Goal: Task Accomplishment & Management: Complete application form

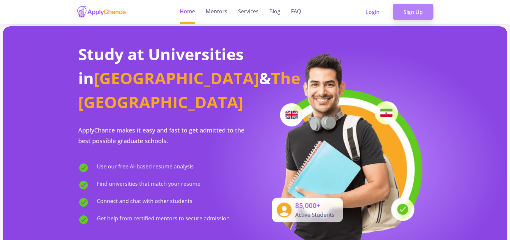
click at [419, 13] on link "Sign Up" at bounding box center [413, 12] width 41 height 17
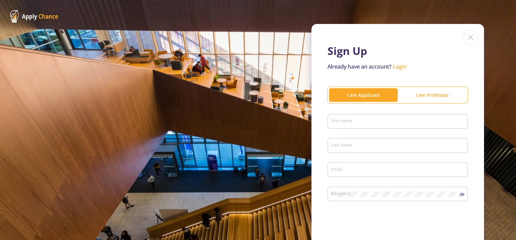
scroll to position [44, 0]
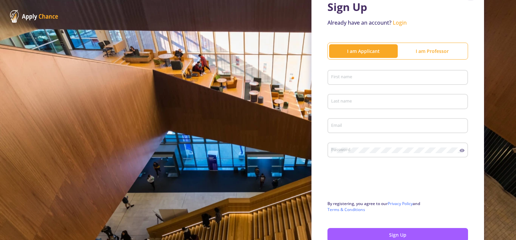
click at [362, 49] on div "I am Applicant" at bounding box center [363, 51] width 69 height 7
click at [345, 76] on input "First name" at bounding box center [399, 78] width 136 height 6
type input "[PERSON_NAME]"
click at [356, 101] on input "Last name" at bounding box center [399, 102] width 136 height 6
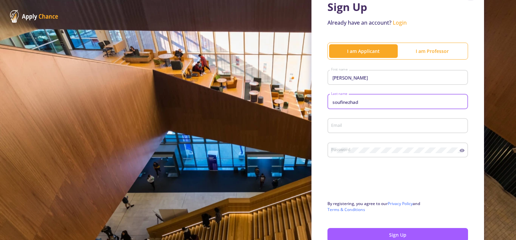
type input "soufinezhad"
click at [342, 124] on input "Email" at bounding box center [399, 126] width 136 height 6
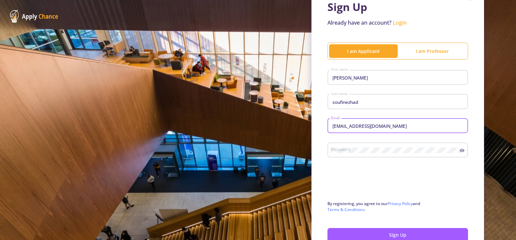
type input "[EMAIL_ADDRESS][DOMAIN_NAME]"
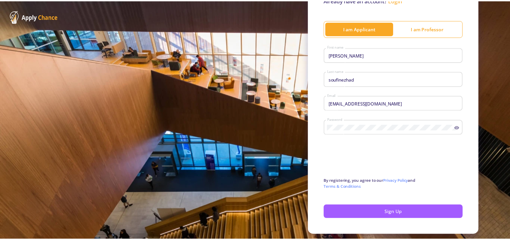
scroll to position [86, 0]
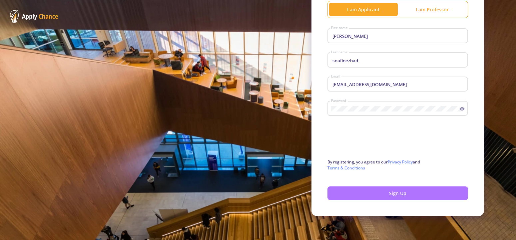
click at [370, 194] on button "Sign Up" at bounding box center [397, 194] width 141 height 14
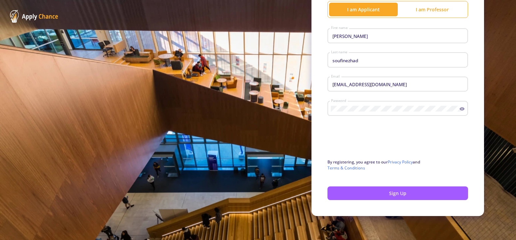
click at [374, 117] on div "Password" at bounding box center [397, 111] width 141 height 22
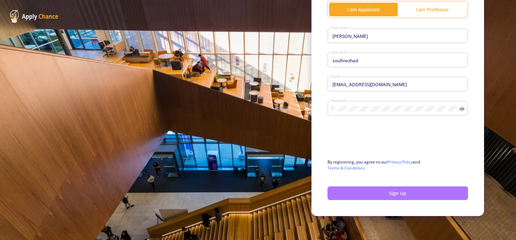
click at [387, 194] on button "Sign Up" at bounding box center [397, 194] width 141 height 14
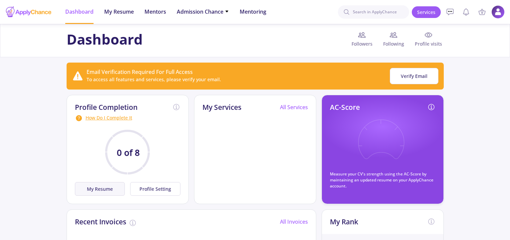
click at [106, 188] on button "My Resume" at bounding box center [100, 189] width 50 height 14
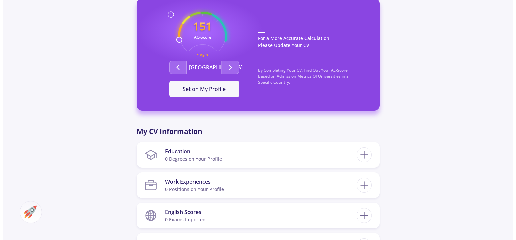
scroll to position [238, 0]
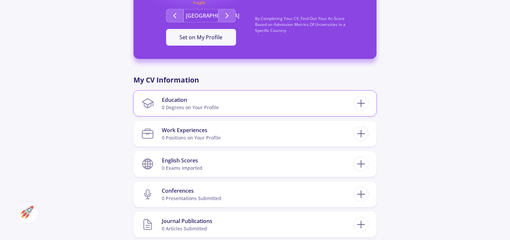
click at [180, 108] on div "0 Degrees on Your Profile" at bounding box center [190, 107] width 57 height 7
click at [360, 105] on icon at bounding box center [361, 103] width 12 height 12
checkbox input "false"
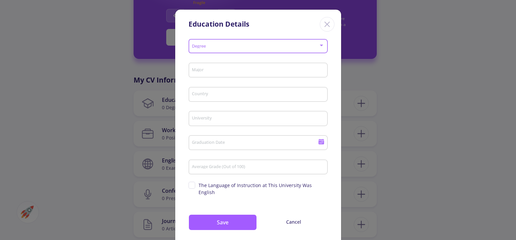
click at [320, 46] on div at bounding box center [321, 46] width 3 height 2
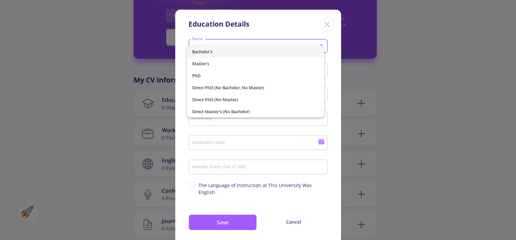
click at [224, 52] on span "Bachelor's" at bounding box center [255, 52] width 127 height 12
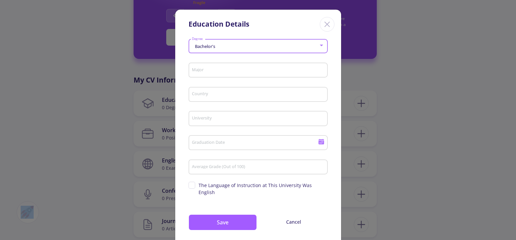
click at [311, 70] on input "Major" at bounding box center [259, 71] width 135 height 6
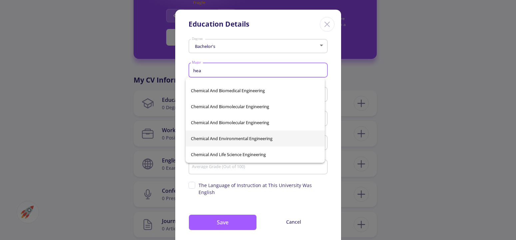
scroll to position [714, 0]
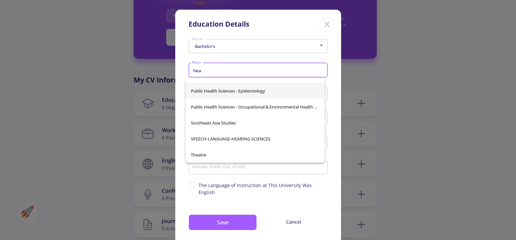
click at [218, 90] on span "Public Health Sciences - Epidemiology" at bounding box center [255, 91] width 129 height 16
type input "Public Health Sciences - Epidemiology"
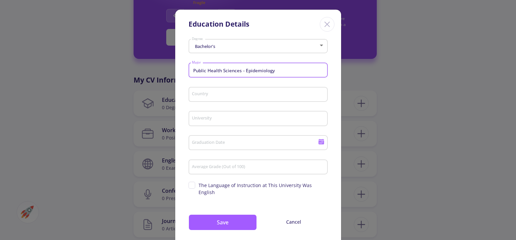
click at [233, 93] on input "Country" at bounding box center [259, 95] width 135 height 6
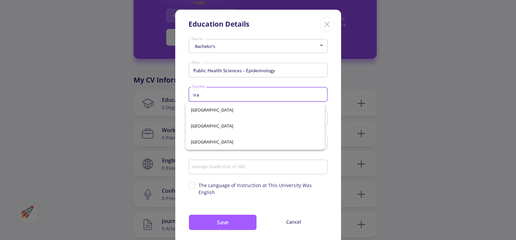
scroll to position [0, 0]
click at [201, 109] on span "[GEOGRAPHIC_DATA]" at bounding box center [255, 110] width 129 height 16
type input "[GEOGRAPHIC_DATA]"
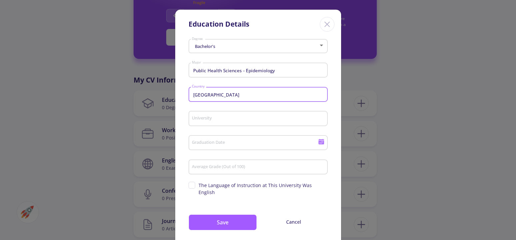
click at [217, 118] on input "University" at bounding box center [259, 119] width 135 height 6
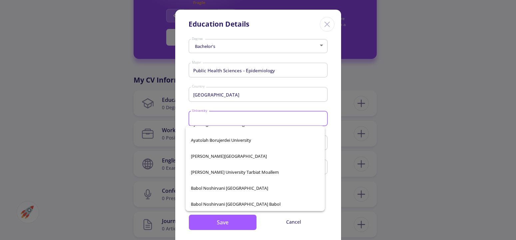
scroll to position [879, 0]
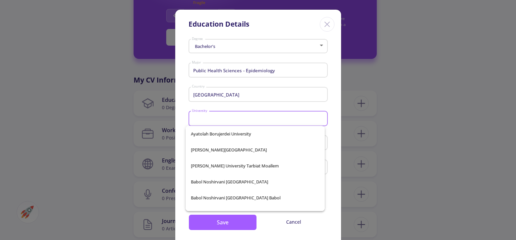
click at [203, 115] on div "University" at bounding box center [258, 117] width 133 height 17
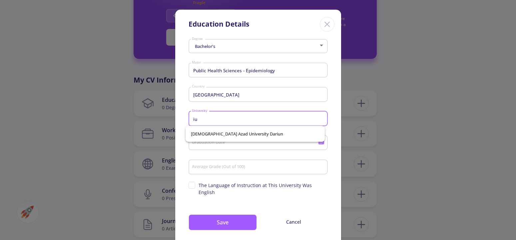
scroll to position [0, 0]
type input "i"
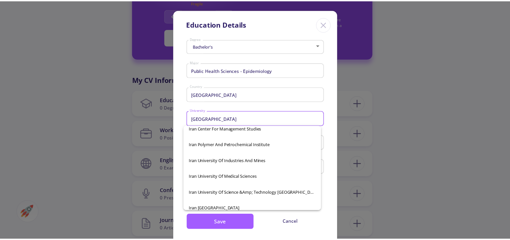
scroll to position [39, 0]
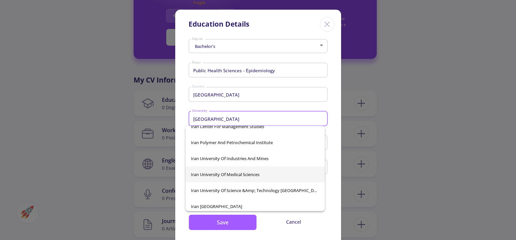
click at [229, 174] on span "Iran University of Medical Sciences" at bounding box center [255, 175] width 129 height 16
type input "Iran University of Medical Sciences"
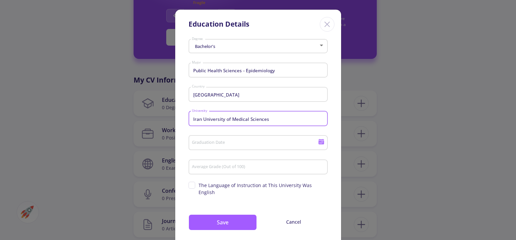
click at [225, 143] on input "Graduation Date" at bounding box center [256, 143] width 128 height 6
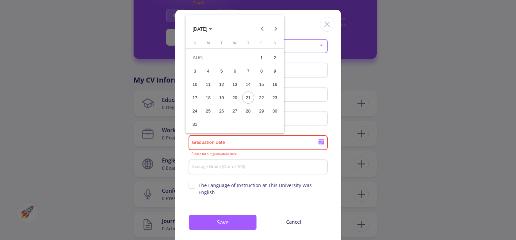
click at [319, 143] on div at bounding box center [258, 120] width 516 height 240
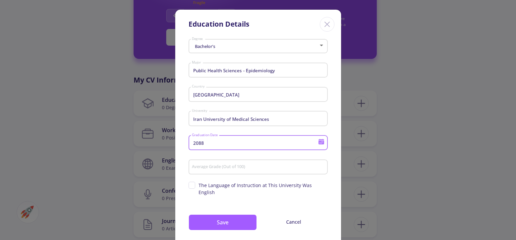
type input "[DATE]"
click at [217, 167] on input "Average Grade (Out of 100)" at bounding box center [259, 168] width 135 height 6
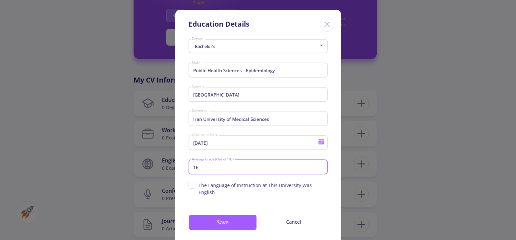
type input "16"
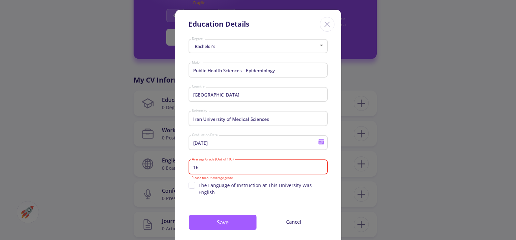
click at [229, 193] on div "Bachelor's Degree Public Health Sciences - Epidemiology Major [GEOGRAPHIC_DATA]…" at bounding box center [258, 142] width 166 height 210
drag, startPoint x: 199, startPoint y: 169, endPoint x: 189, endPoint y: 169, distance: 10.7
click at [192, 169] on input "16" at bounding box center [259, 168] width 135 height 6
click at [205, 142] on input "[DATE]" at bounding box center [256, 143] width 128 height 6
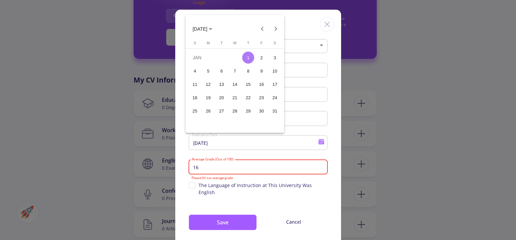
click at [227, 135] on div at bounding box center [258, 120] width 516 height 240
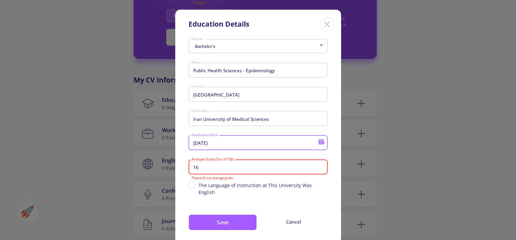
type input "[DATE]"
drag, startPoint x: 197, startPoint y: 168, endPoint x: 187, endPoint y: 169, distance: 9.7
click at [192, 169] on input "16" at bounding box center [259, 168] width 135 height 6
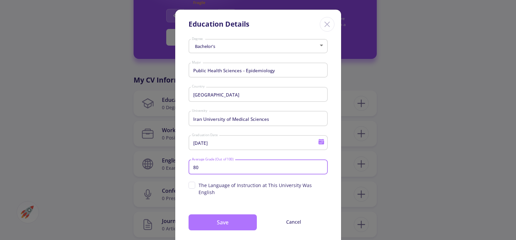
type input "80"
click at [206, 219] on button "Save" at bounding box center [223, 222] width 68 height 16
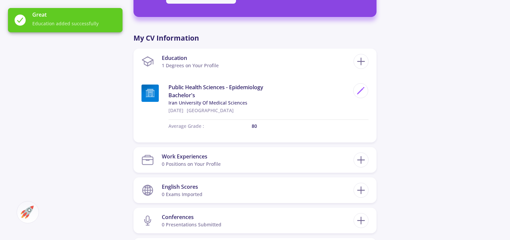
scroll to position [306, 0]
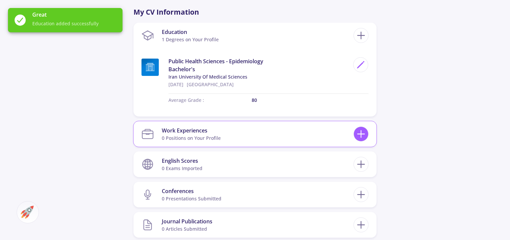
click at [364, 133] on icon at bounding box center [361, 134] width 12 height 12
checkbox input "false"
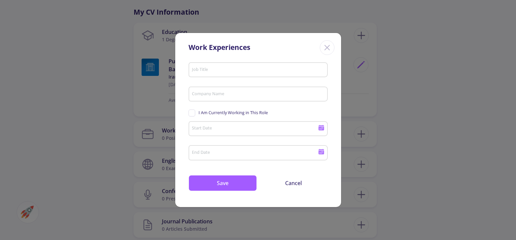
click at [229, 68] on input "Job Title" at bounding box center [259, 70] width 135 height 6
type input "ئ"
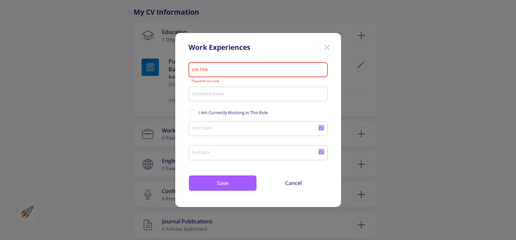
click at [229, 69] on input "Job Title" at bounding box center [259, 70] width 135 height 6
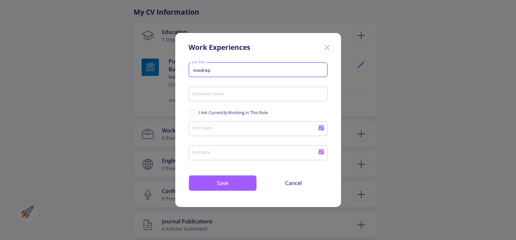
drag, startPoint x: 198, startPoint y: 70, endPoint x: 194, endPoint y: 71, distance: 3.5
click at [194, 71] on input "medrep" at bounding box center [259, 70] width 135 height 6
click at [205, 70] on input "Medrep" at bounding box center [259, 70] width 135 height 6
type input "MedRep"
click at [210, 94] on input "Company Name" at bounding box center [259, 95] width 135 height 6
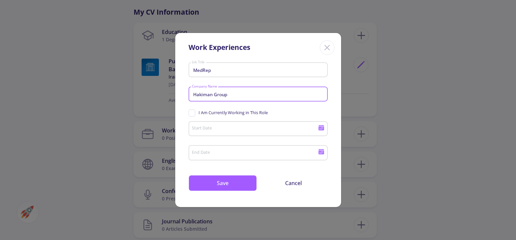
type input "Hakiman Group"
click at [212, 125] on div "Start Date" at bounding box center [255, 127] width 127 height 17
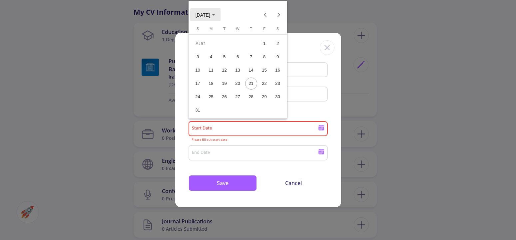
click at [215, 14] on span "[DATE]" at bounding box center [206, 14] width 20 height 5
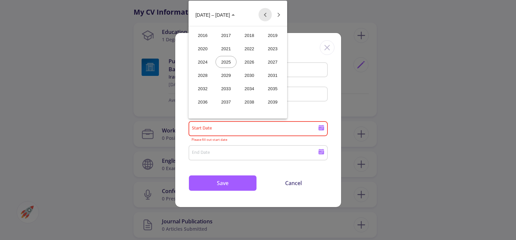
click at [264, 14] on button "Previous 24 years" at bounding box center [264, 14] width 13 height 13
click at [202, 88] on div "2008" at bounding box center [202, 89] width 21 height 12
click at [249, 49] on div "MAR" at bounding box center [249, 49] width 21 height 12
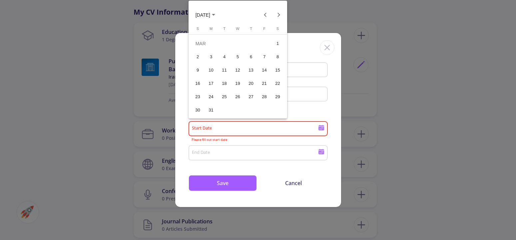
click at [250, 83] on div "20" at bounding box center [251, 84] width 12 height 12
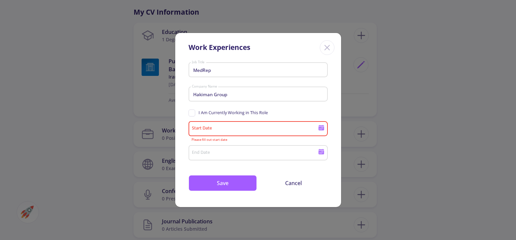
type input "[DATE]"
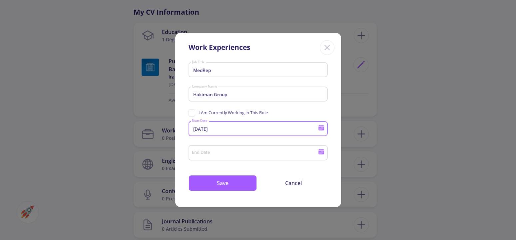
click at [211, 153] on input "End Date" at bounding box center [256, 153] width 128 height 6
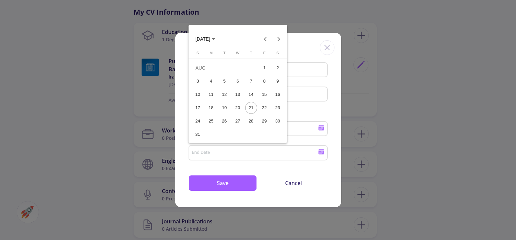
click at [221, 181] on div at bounding box center [258, 120] width 516 height 240
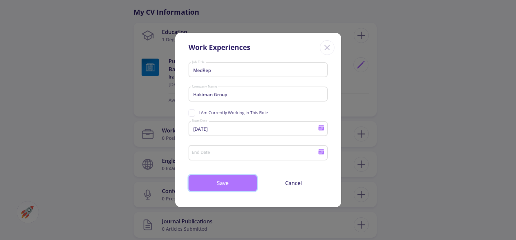
click at [216, 186] on button "Save" at bounding box center [223, 183] width 68 height 16
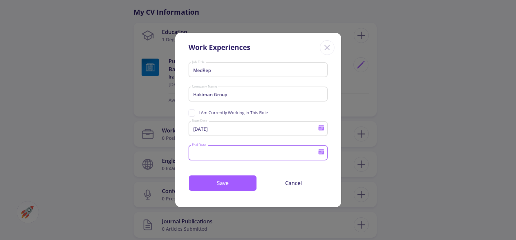
click at [212, 153] on input "End Date" at bounding box center [256, 153] width 128 height 6
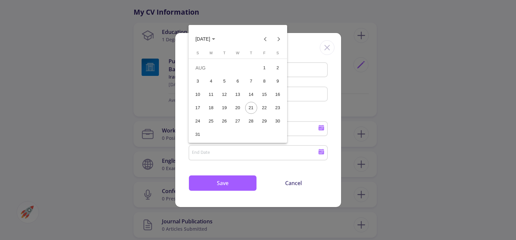
click at [251, 109] on div "21" at bounding box center [251, 108] width 12 height 12
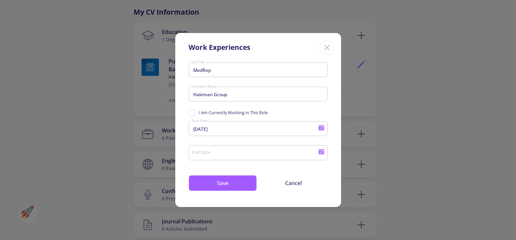
type input "[DATE]"
click at [229, 182] on button "Save" at bounding box center [223, 183] width 68 height 16
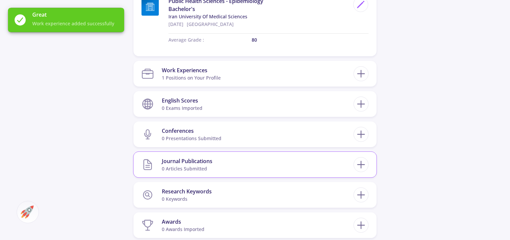
scroll to position [374, 0]
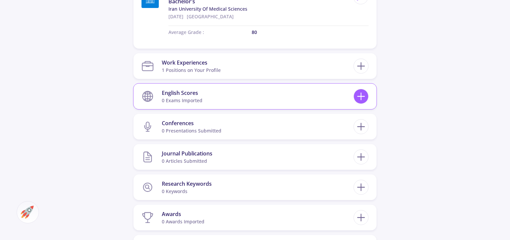
click at [360, 95] on icon at bounding box center [361, 96] width 12 height 12
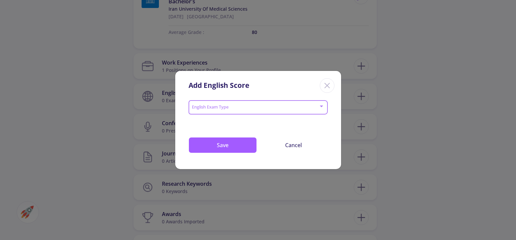
click at [321, 105] on div at bounding box center [321, 106] width 6 height 5
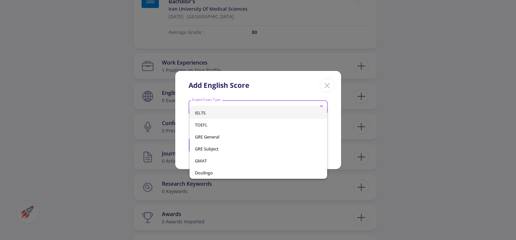
click at [262, 86] on div at bounding box center [258, 120] width 516 height 240
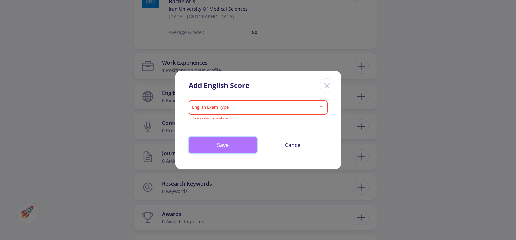
click at [236, 143] on button "Save" at bounding box center [223, 145] width 68 height 16
drag, startPoint x: 228, startPoint y: 148, endPoint x: 231, endPoint y: 146, distance: 3.4
click at [228, 148] on button "Save" at bounding box center [223, 145] width 68 height 16
click at [328, 85] on line "Close" at bounding box center [327, 85] width 5 height 5
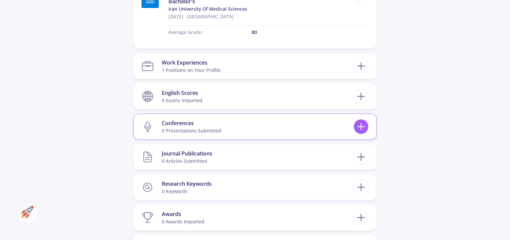
click at [362, 128] on icon at bounding box center [361, 127] width 12 height 12
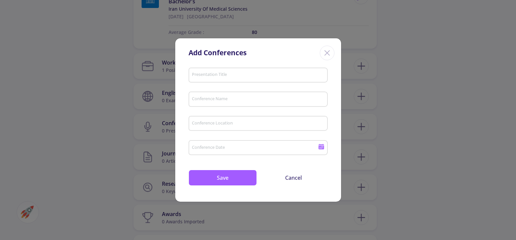
click at [328, 52] on icon "Close" at bounding box center [327, 53] width 11 height 11
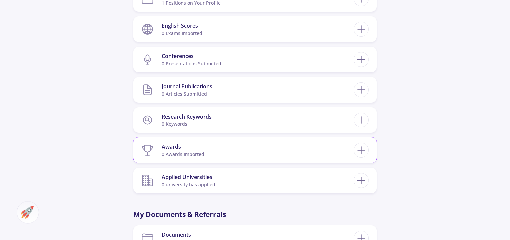
scroll to position [442, 0]
click at [360, 149] on icon at bounding box center [361, 150] width 12 height 12
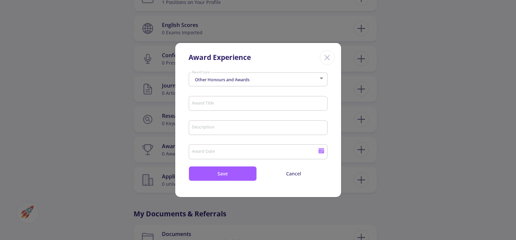
click at [322, 79] on div at bounding box center [321, 79] width 3 height 2
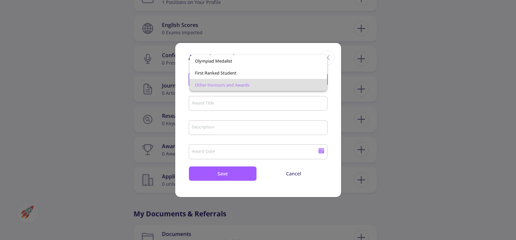
click at [247, 84] on span "Other Honours and Awards" at bounding box center [258, 85] width 127 height 12
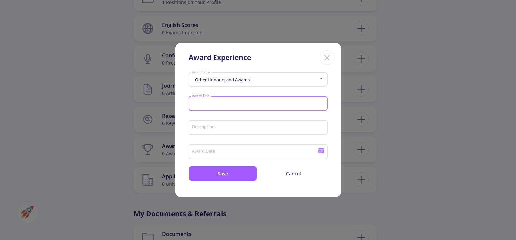
click at [220, 104] on input "Award Title" at bounding box center [259, 104] width 135 height 6
type input "chess"
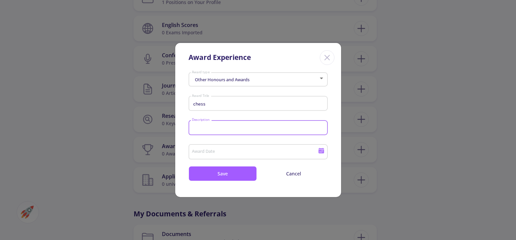
click at [201, 128] on input "Description" at bounding box center [259, 128] width 135 height 6
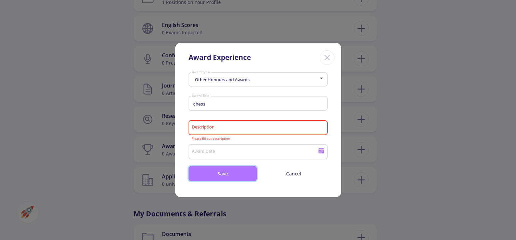
click at [221, 173] on button "Save" at bounding box center [223, 173] width 68 height 15
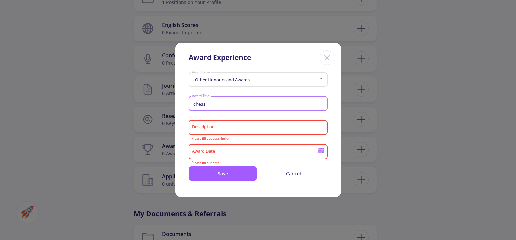
drag, startPoint x: 222, startPoint y: 104, endPoint x: 179, endPoint y: 106, distance: 43.0
click at [192, 106] on input "chess" at bounding box center [259, 104] width 135 height 6
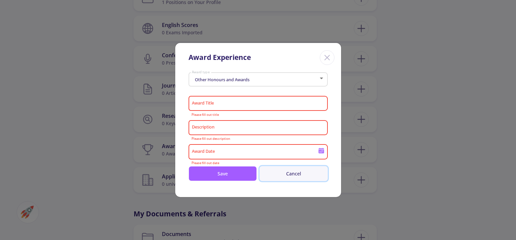
click at [291, 174] on button "Cancel" at bounding box center [293, 173] width 68 height 15
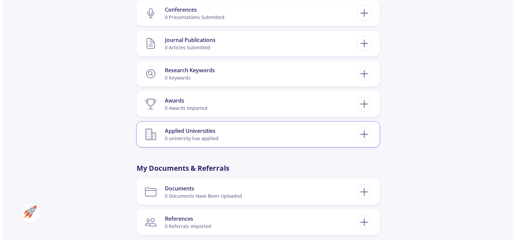
scroll to position [510, 0]
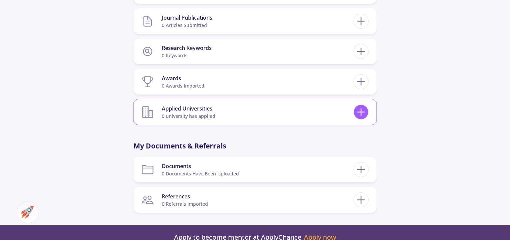
click at [359, 112] on line at bounding box center [361, 112] width 7 height 0
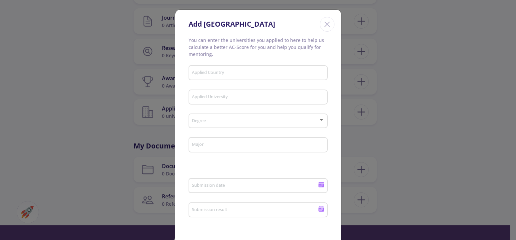
click at [230, 71] on input "Applied Country" at bounding box center [259, 73] width 135 height 6
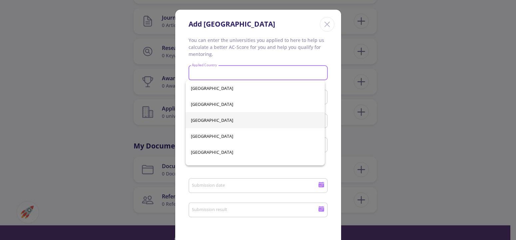
scroll to position [132, 0]
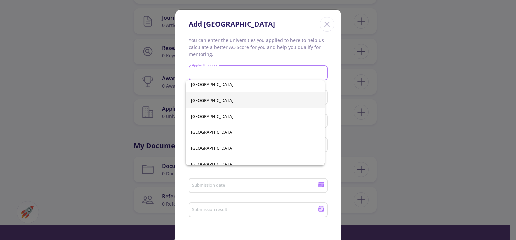
click at [202, 100] on span "[GEOGRAPHIC_DATA]" at bounding box center [255, 100] width 129 height 16
type input "[GEOGRAPHIC_DATA]"
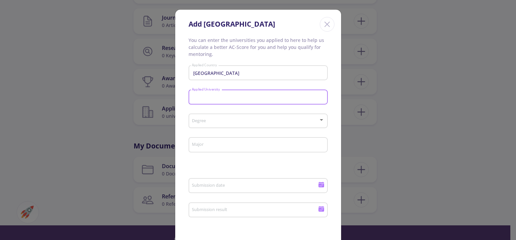
click at [231, 98] on input "Applied University" at bounding box center [259, 98] width 135 height 6
click at [192, 99] on input "graz Med Uni" at bounding box center [259, 98] width 135 height 6
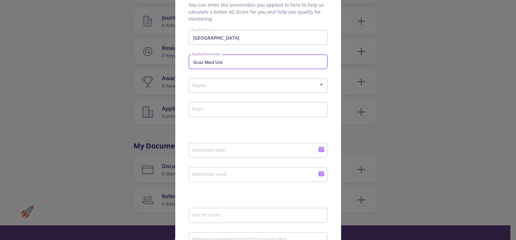
scroll to position [44, 0]
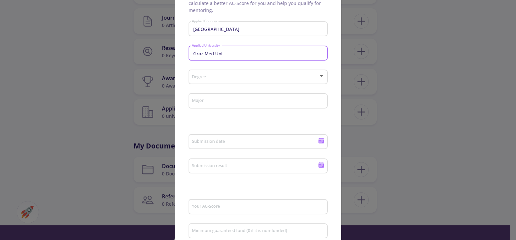
type input "Graz Med Uni"
click at [319, 73] on div "Degree" at bounding box center [258, 75] width 133 height 17
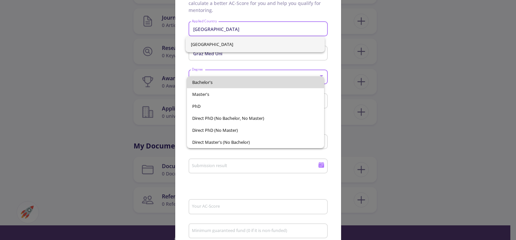
click at [210, 80] on span "Bachelor's" at bounding box center [255, 82] width 127 height 12
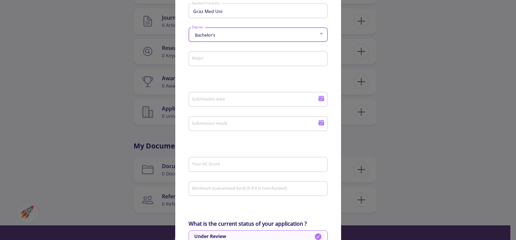
scroll to position [88, 0]
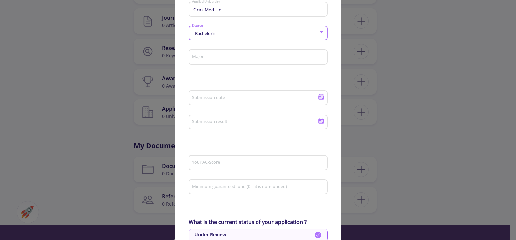
click at [212, 55] on input "Major" at bounding box center [259, 57] width 135 height 6
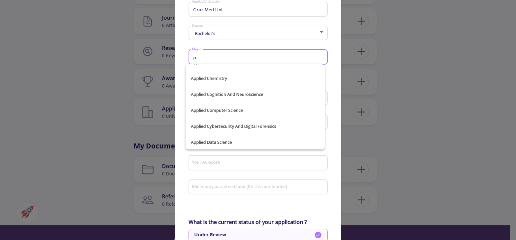
scroll to position [74, 0]
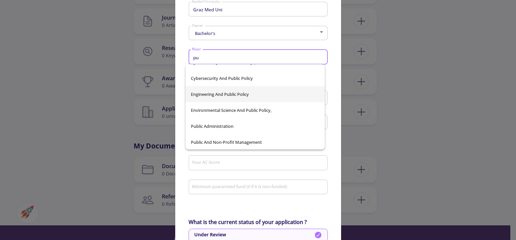
type input "p"
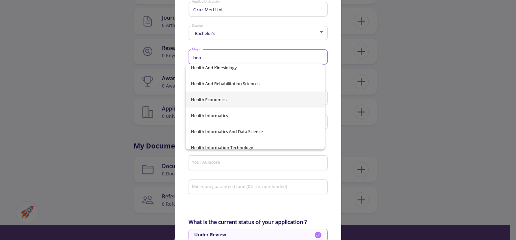
scroll to position [250, 0]
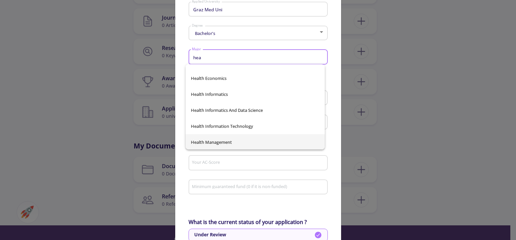
click at [222, 142] on span "Health Management" at bounding box center [255, 142] width 129 height 16
type input "Health Management"
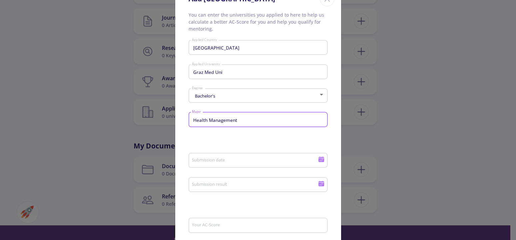
scroll to position [44, 0]
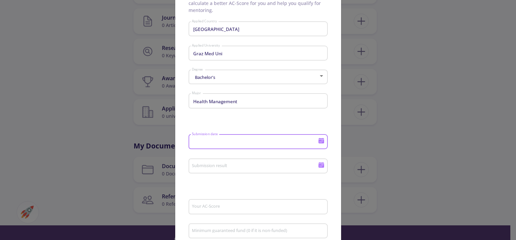
click at [226, 143] on input "Submission date" at bounding box center [256, 142] width 128 height 6
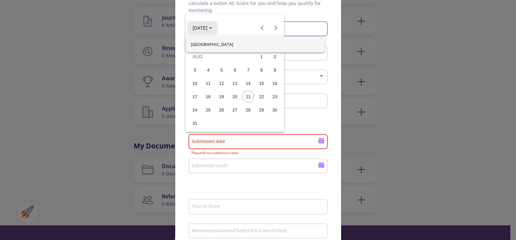
click at [212, 27] on polygon "Choose month and year" at bounding box center [210, 28] width 3 height 2
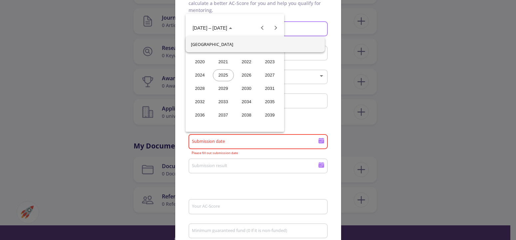
click at [247, 74] on div "2026" at bounding box center [246, 75] width 21 height 12
drag, startPoint x: 224, startPoint y: 141, endPoint x: 189, endPoint y: 143, distance: 35.7
click at [189, 143] on div at bounding box center [258, 120] width 516 height 240
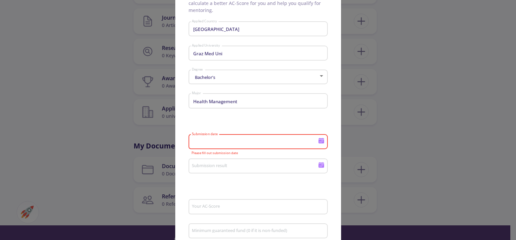
click at [318, 143] on icon at bounding box center [321, 142] width 6 height 4
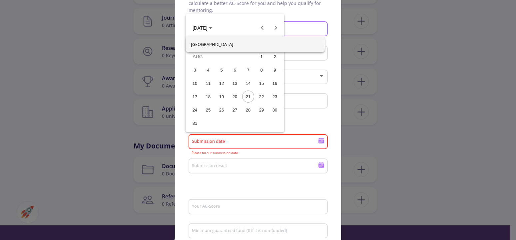
click at [315, 123] on div at bounding box center [258, 120] width 516 height 240
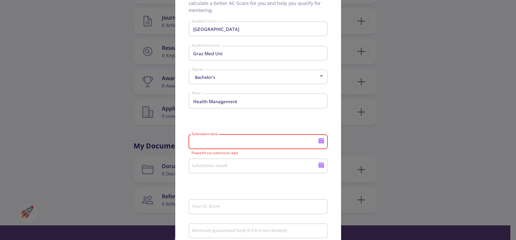
click at [198, 144] on input "Submission date" at bounding box center [256, 142] width 128 height 6
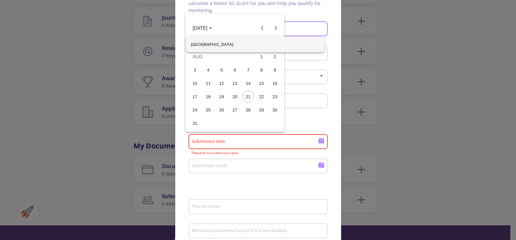
click at [248, 97] on div "21" at bounding box center [248, 97] width 12 height 12
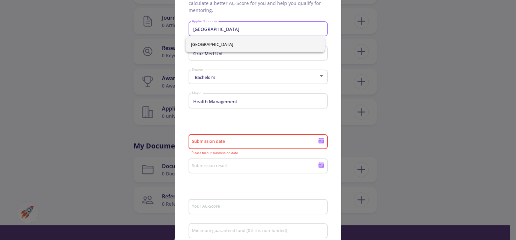
type input "[DATE]"
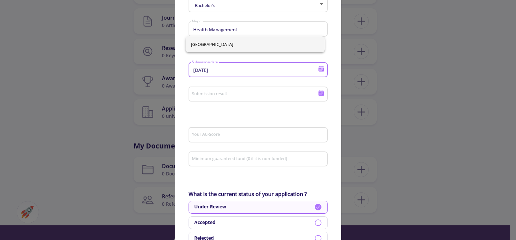
scroll to position [132, 0]
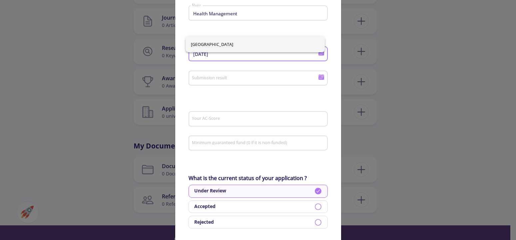
click at [243, 78] on input "Submission result" at bounding box center [256, 79] width 128 height 6
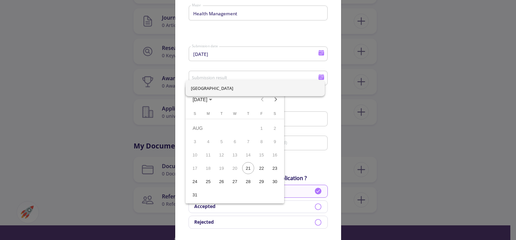
scroll to position [0, 0]
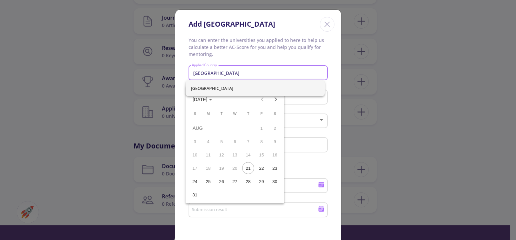
click at [322, 51] on div at bounding box center [258, 120] width 516 height 240
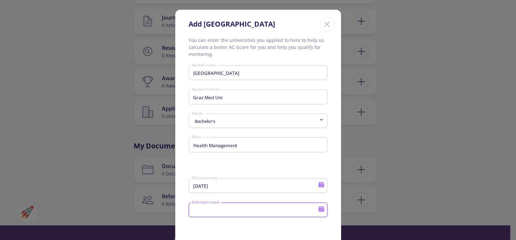
click at [247, 75] on input "[GEOGRAPHIC_DATA]" at bounding box center [259, 73] width 135 height 6
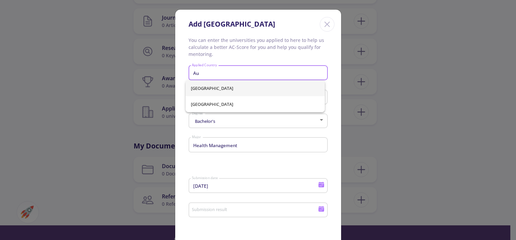
type input "A"
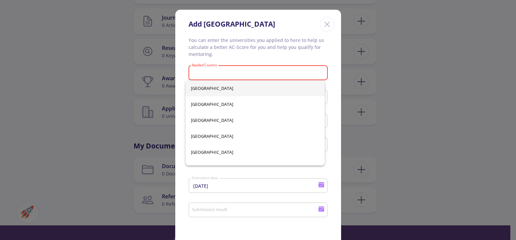
click at [252, 53] on p "You can enter the universities you applied to here to help us calculate a bette…" at bounding box center [258, 47] width 139 height 21
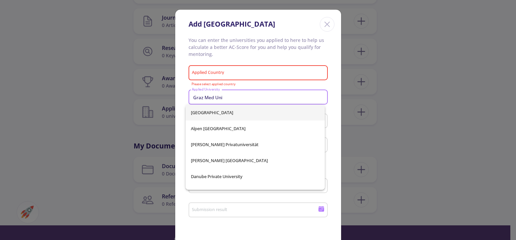
scroll to position [0, 0]
drag, startPoint x: 225, startPoint y: 99, endPoint x: 140, endPoint y: 106, distance: 85.9
click at [192, 101] on input "Graz Med Uni" at bounding box center [259, 98] width 135 height 6
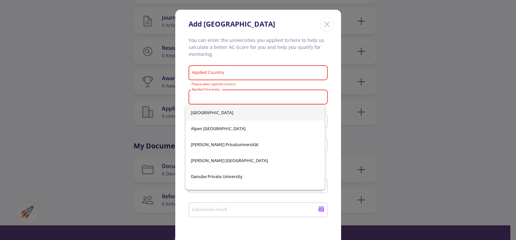
scroll to position [0, 0]
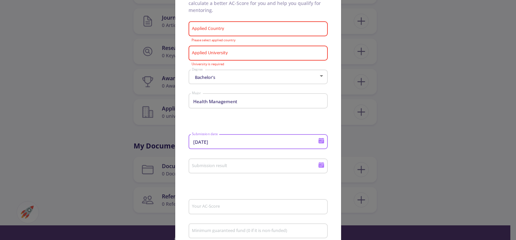
scroll to position [0, 0]
drag, startPoint x: 196, startPoint y: 141, endPoint x: 146, endPoint y: 147, distance: 50.6
click at [192, 145] on input "[DATE]" at bounding box center [256, 142] width 128 height 6
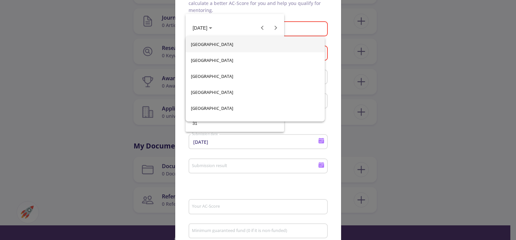
click at [327, 132] on div at bounding box center [258, 120] width 516 height 240
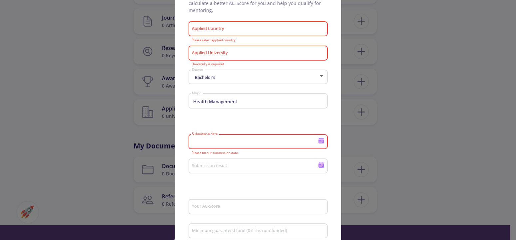
scroll to position [0, 0]
click at [226, 75] on div "Bachelor's Degree" at bounding box center [258, 75] width 133 height 17
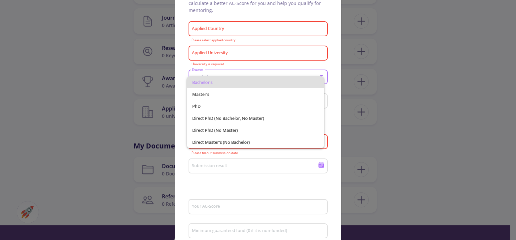
click at [335, 97] on div at bounding box center [258, 120] width 516 height 240
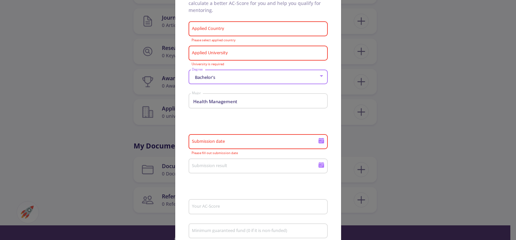
click at [320, 76] on div at bounding box center [321, 76] width 3 height 2
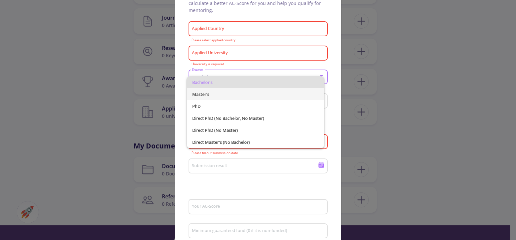
click at [215, 95] on span "Master's" at bounding box center [255, 94] width 127 height 12
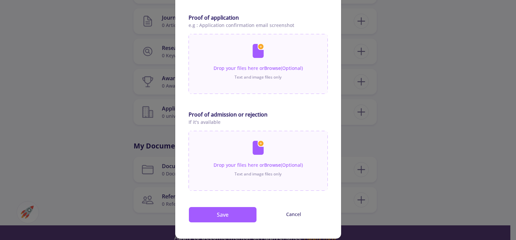
scroll to position [372, 0]
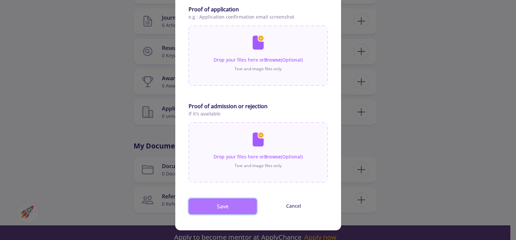
click at [226, 207] on button "Save" at bounding box center [223, 207] width 68 height 16
click at [223, 206] on button "Save" at bounding box center [223, 207] width 68 height 16
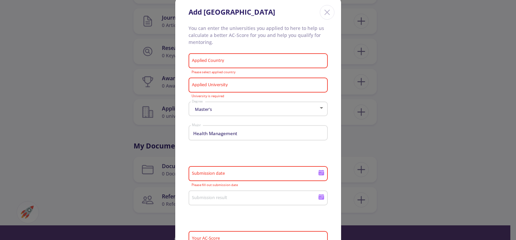
scroll to position [0, 0]
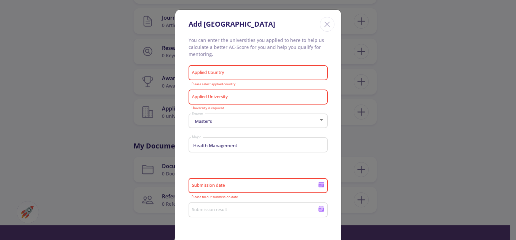
click at [232, 73] on input "Applied Country" at bounding box center [259, 73] width 135 height 6
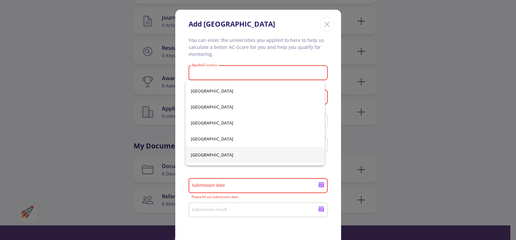
scroll to position [132, 0]
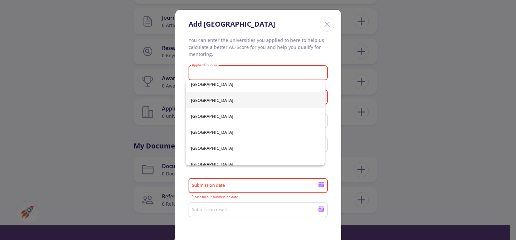
click at [212, 100] on span "[GEOGRAPHIC_DATA]" at bounding box center [255, 100] width 129 height 16
type input "[GEOGRAPHIC_DATA]"
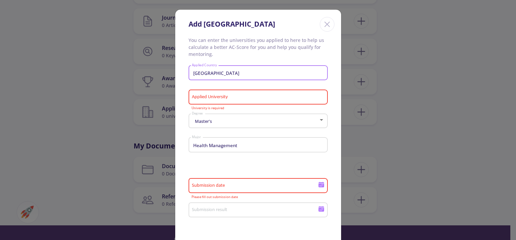
click at [232, 97] on input "Applied University" at bounding box center [259, 98] width 135 height 6
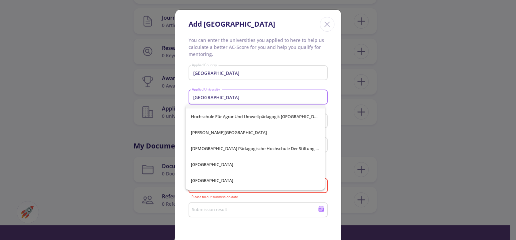
scroll to position [11, 0]
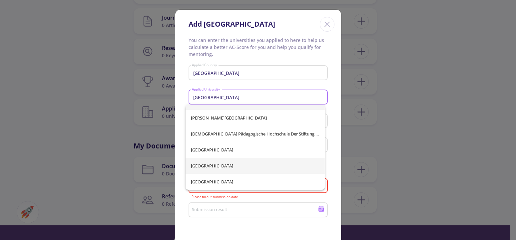
click at [235, 165] on span "[GEOGRAPHIC_DATA]" at bounding box center [255, 166] width 129 height 16
type input "[GEOGRAPHIC_DATA]"
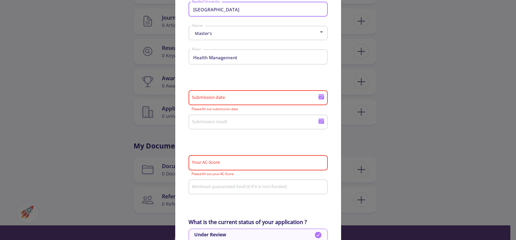
scroll to position [132, 0]
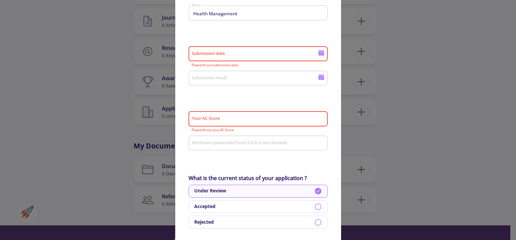
click at [319, 54] on icon at bounding box center [321, 53] width 6 height 6
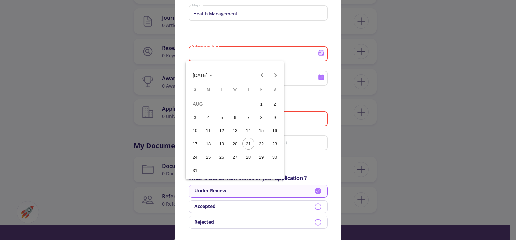
scroll to position [0, 0]
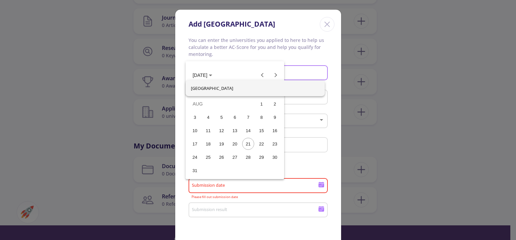
click at [330, 163] on div at bounding box center [258, 120] width 516 height 240
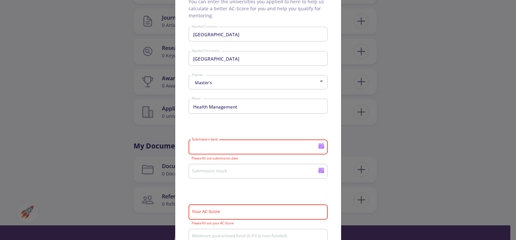
scroll to position [88, 0]
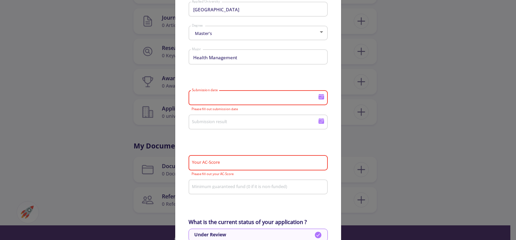
click at [226, 100] on input "Submission date" at bounding box center [256, 98] width 128 height 6
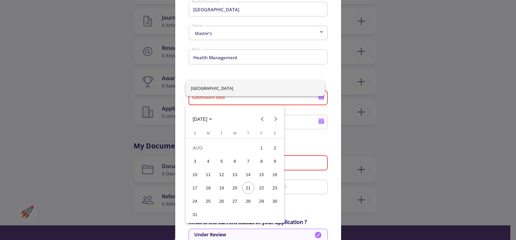
scroll to position [0, 0]
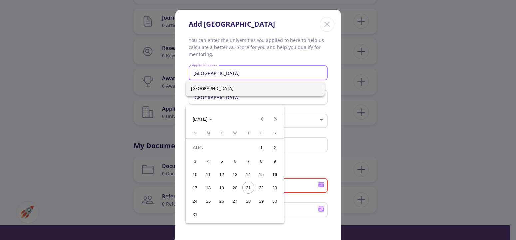
click at [248, 186] on div "21" at bounding box center [248, 188] width 12 height 12
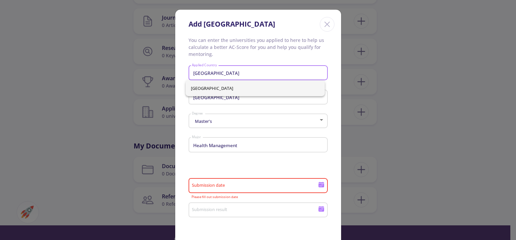
type input "[DATE]"
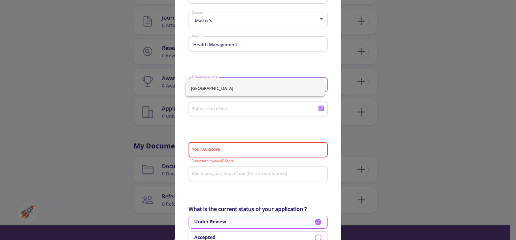
scroll to position [132, 0]
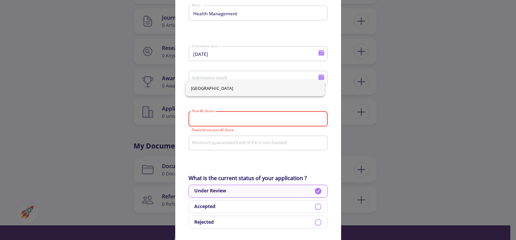
click at [221, 120] on input "Your AC-Score" at bounding box center [259, 119] width 135 height 6
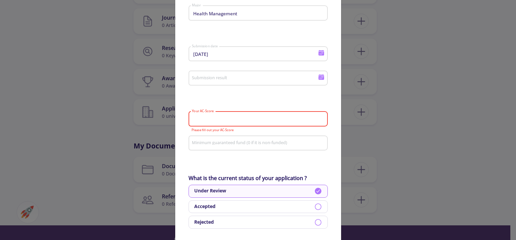
click at [201, 118] on input "Your AC-Score" at bounding box center [259, 119] width 135 height 6
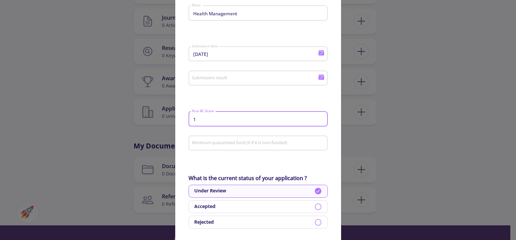
type input "1"
click at [331, 171] on div "You can enter the universities you applied to here to help us calculate a bette…" at bounding box center [258, 188] width 166 height 566
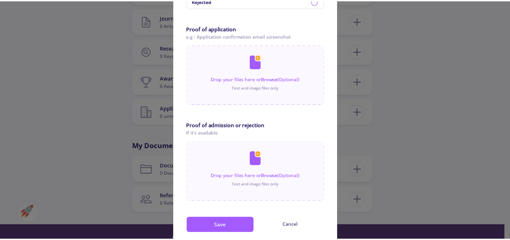
scroll to position [372, 0]
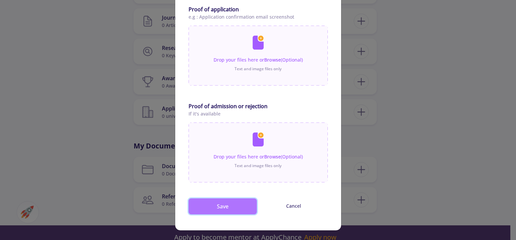
click at [220, 206] on button "Save" at bounding box center [223, 207] width 68 height 16
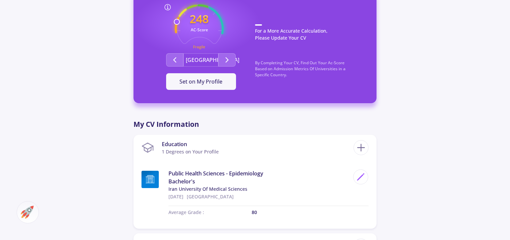
scroll to position [136, 0]
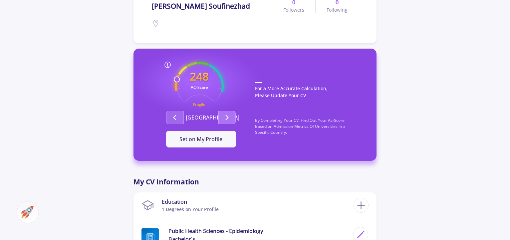
click at [226, 118] on icon "Second group" at bounding box center [227, 118] width 8 height 8
click at [228, 118] on icon "Second group" at bounding box center [227, 118] width 8 height 8
click at [227, 118] on polyline "Second group" at bounding box center [227, 117] width 2 height 5
click at [180, 118] on button "Second group" at bounding box center [174, 117] width 17 height 13
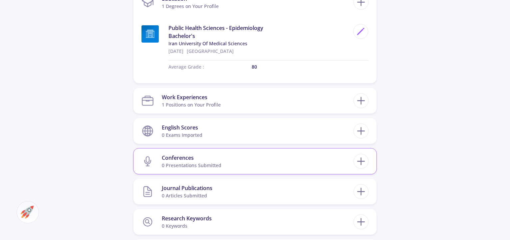
scroll to position [340, 0]
click at [358, 130] on icon at bounding box center [361, 130] width 12 height 12
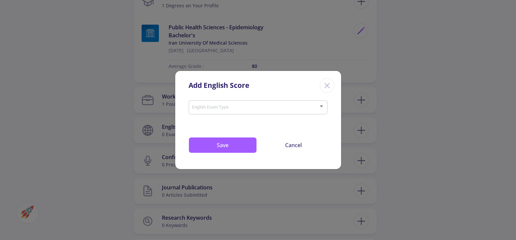
click at [223, 106] on span at bounding box center [255, 107] width 125 height 5
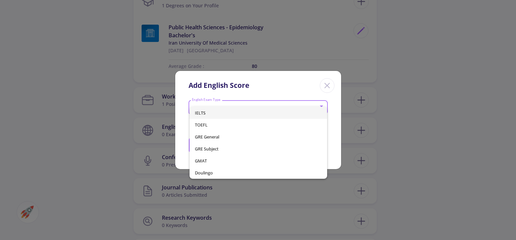
click at [216, 111] on span "IELTS" at bounding box center [258, 113] width 127 height 12
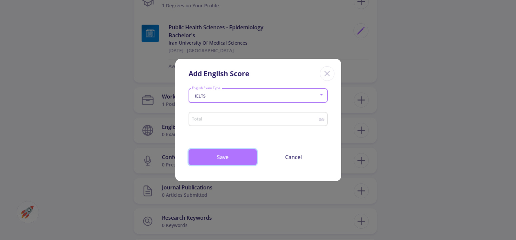
click at [221, 157] on button "Save" at bounding box center [223, 157] width 68 height 16
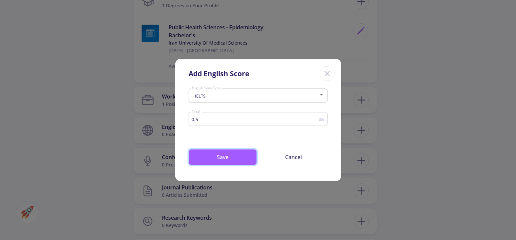
click at [315, 117] on input "0.5" at bounding box center [255, 119] width 127 height 5
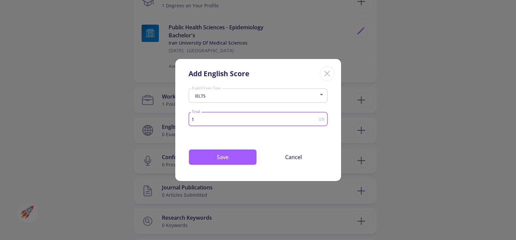
click at [315, 118] on input "1" at bounding box center [255, 119] width 127 height 5
click at [313, 118] on input "1.5" at bounding box center [255, 119] width 127 height 5
drag, startPoint x: 200, startPoint y: 120, endPoint x: 171, endPoint y: 123, distance: 28.8
click at [192, 122] on input "1.5" at bounding box center [255, 119] width 127 height 5
type input "5"
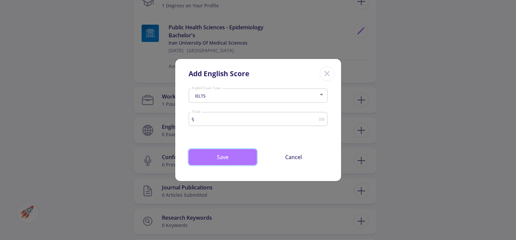
click at [222, 157] on button "Save" at bounding box center [223, 157] width 68 height 16
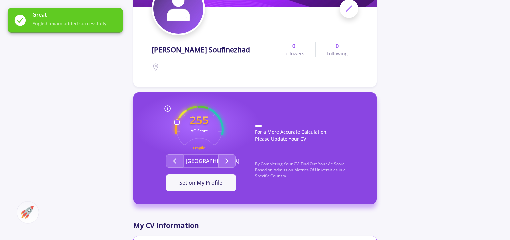
scroll to position [68, 0]
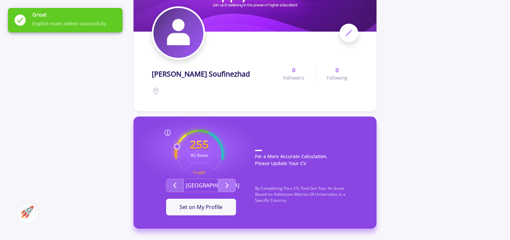
click at [228, 184] on icon "Second group" at bounding box center [227, 186] width 8 height 8
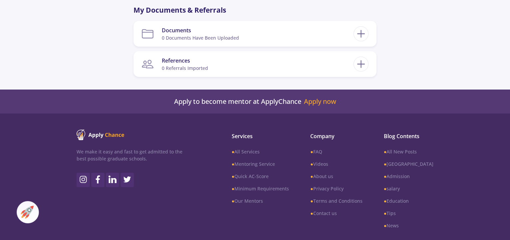
scroll to position [578, 0]
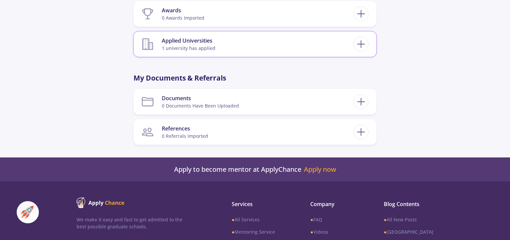
click at [191, 43] on div "Applied Universities" at bounding box center [189, 41] width 54 height 8
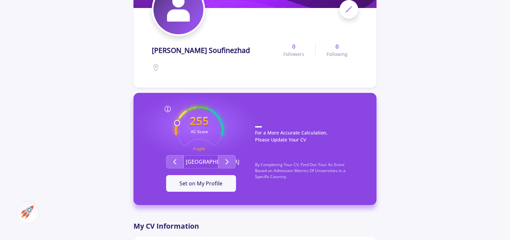
scroll to position [0, 0]
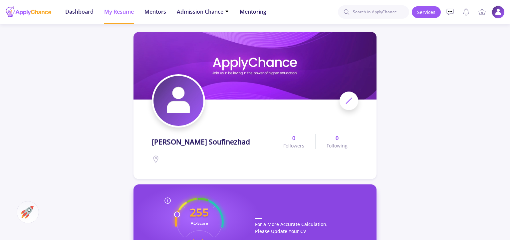
click at [498, 13] on img at bounding box center [498, 12] width 13 height 13
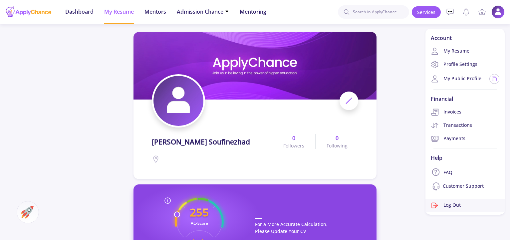
click at [453, 206] on link "Log Out" at bounding box center [465, 205] width 79 height 13
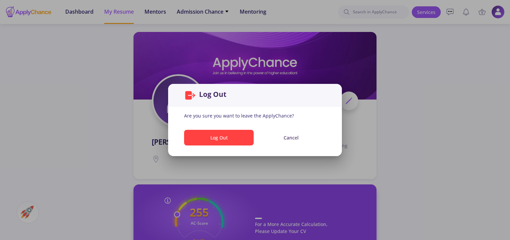
click at [448, 68] on div at bounding box center [255, 120] width 510 height 240
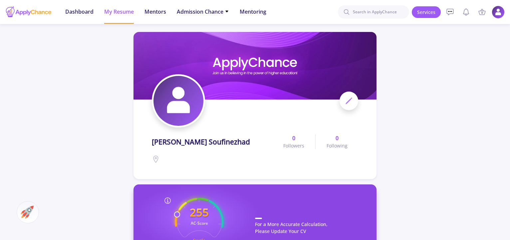
click at [498, 12] on img at bounding box center [498, 12] width 13 height 13
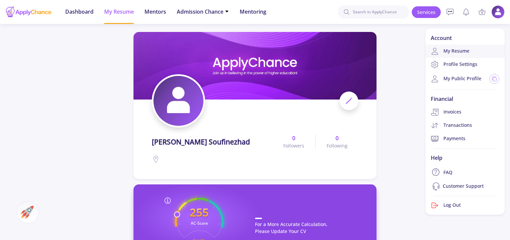
click at [455, 51] on link "My Resume" at bounding box center [465, 51] width 79 height 13
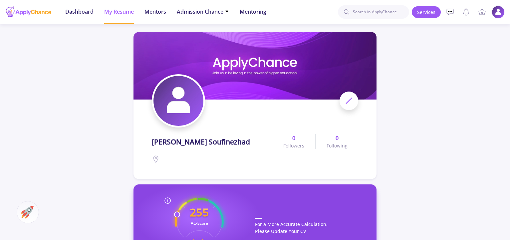
click at [502, 13] on img at bounding box center [498, 12] width 13 height 13
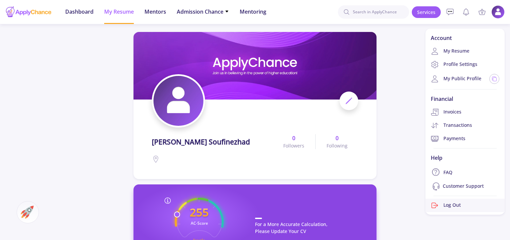
click at [459, 205] on link "Log Out" at bounding box center [465, 205] width 79 height 13
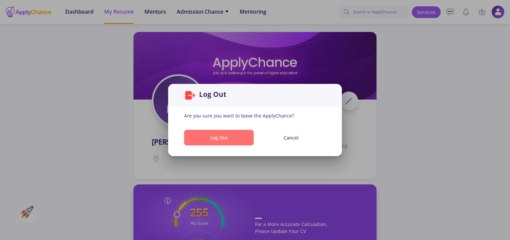
click at [227, 140] on button "Log Out" at bounding box center [219, 138] width 70 height 16
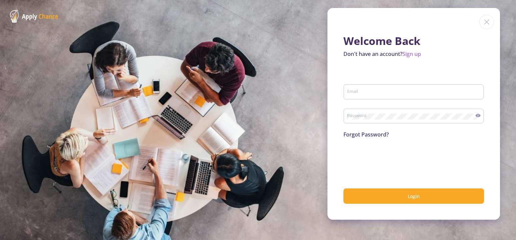
click at [284, 90] on section "Welcome Back Don't have an account? Sign up Email Password Forgot Password? Log…" at bounding box center [258, 120] width 516 height 240
click at [488, 22] on img at bounding box center [486, 22] width 15 height 15
